Goal: Task Accomplishment & Management: Complete application form

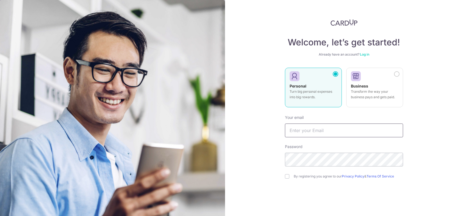
click at [313, 126] on input "text" at bounding box center [344, 130] width 118 height 14
type input "[EMAIL_ADDRESS][DOMAIN_NAME]"
click at [294, 175] on label "By registering you agree to our Privacy Policy & Terms Of Service" at bounding box center [348, 176] width 109 height 4
click at [285, 175] on input "checkbox" at bounding box center [287, 176] width 4 height 4
checkbox input "true"
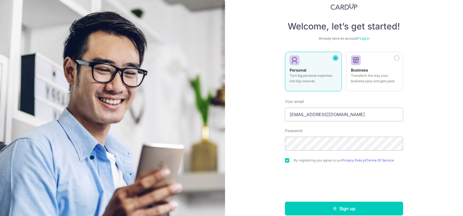
scroll to position [24, 0]
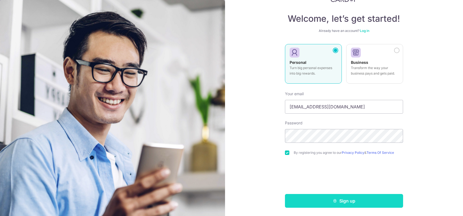
click at [373, 200] on button "Sign up" at bounding box center [344, 201] width 118 height 14
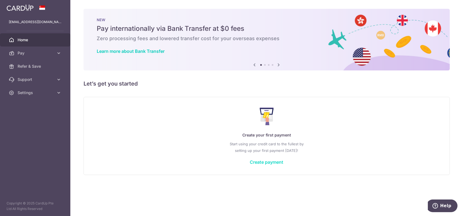
click at [274, 164] on link "Create payment" at bounding box center [267, 162] width 34 height 6
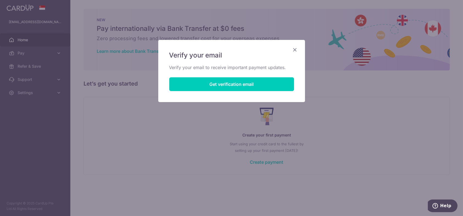
click at [295, 48] on icon "Close" at bounding box center [295, 49] width 7 height 7
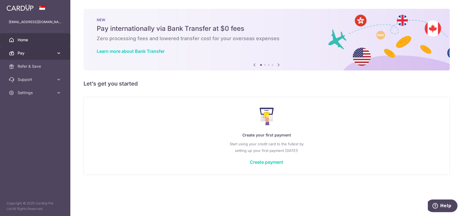
click at [43, 52] on span "Pay" at bounding box center [36, 53] width 36 height 6
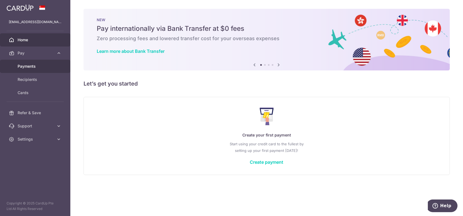
click at [44, 65] on span "Payments" at bounding box center [36, 67] width 36 height 6
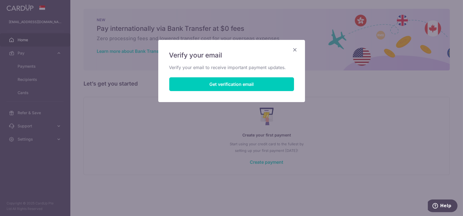
click at [290, 46] on div "Verify your email Verify your email to receive important payment updates. Get v…" at bounding box center [231, 71] width 147 height 62
click at [296, 51] on icon "Close" at bounding box center [295, 49] width 7 height 7
